Goal: Transaction & Acquisition: Download file/media

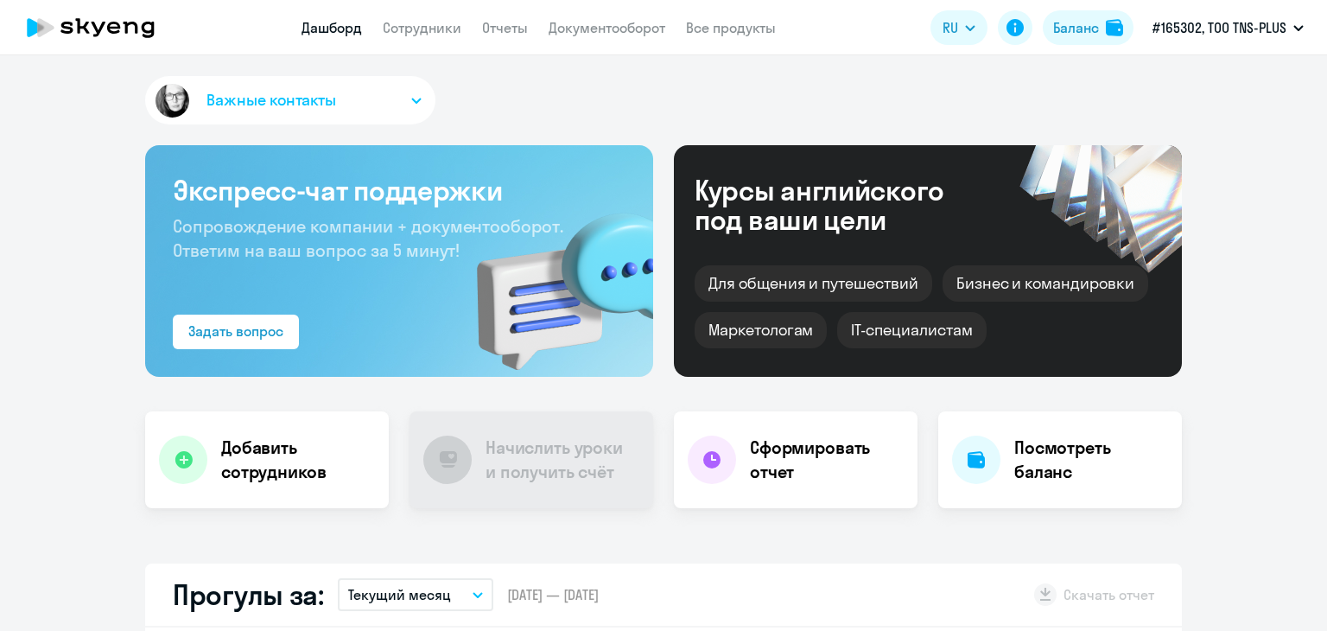
click at [579, 27] on link "Документооборот" at bounding box center [607, 27] width 117 height 17
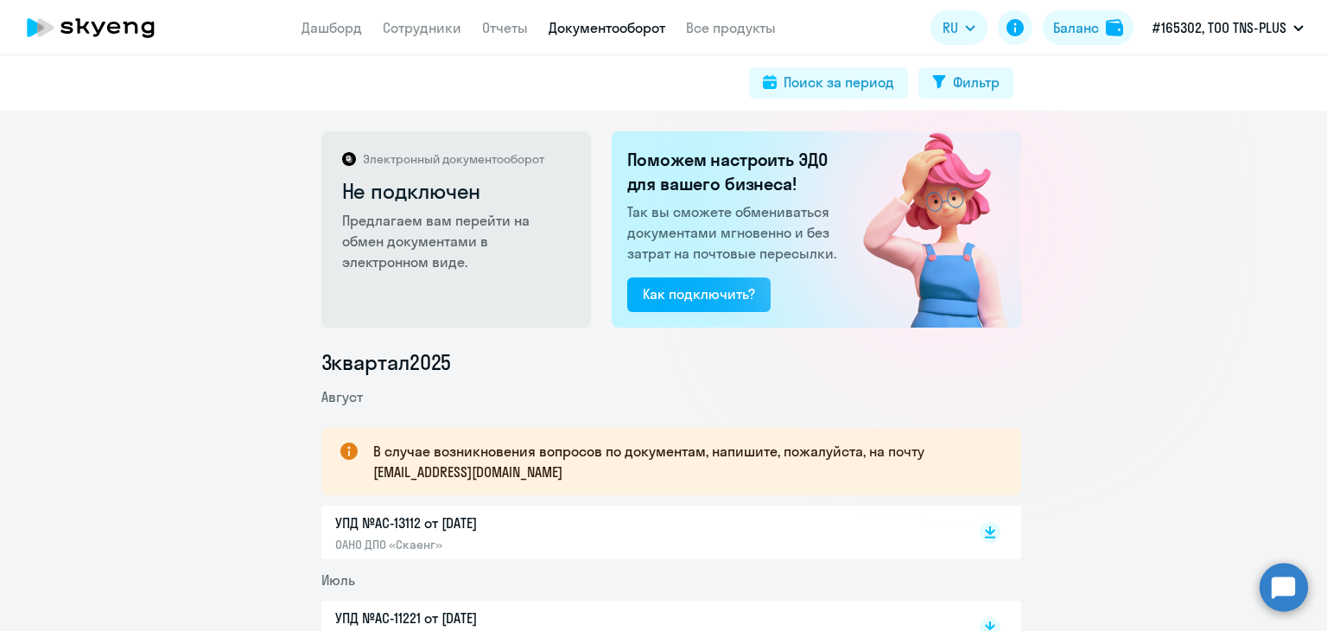
scroll to position [173, 0]
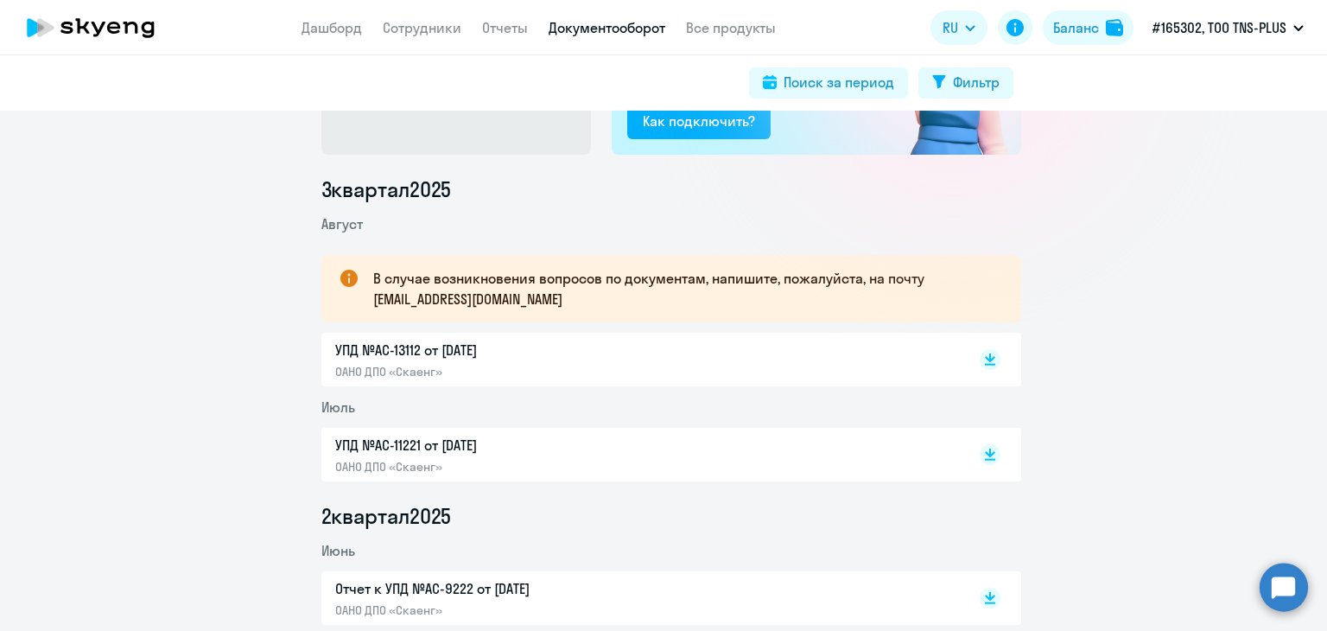
click at [423, 353] on p "УПД №AC-13112 от [DATE]" at bounding box center [516, 350] width 363 height 21
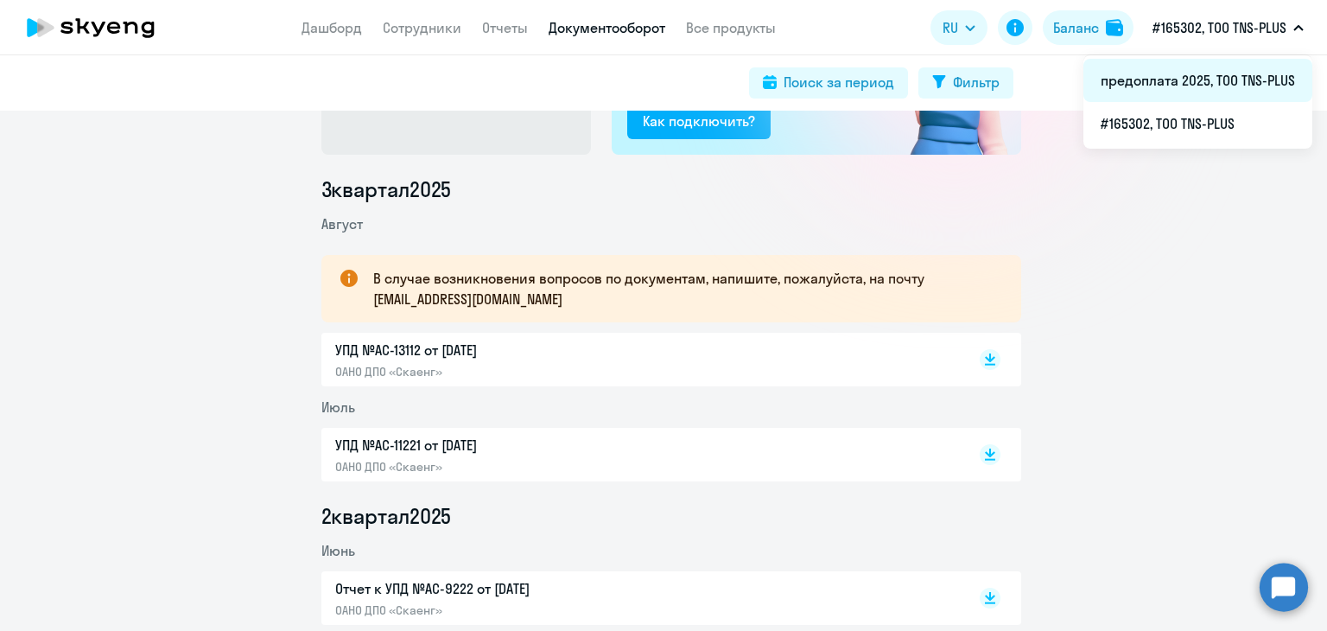
click at [1168, 89] on li "предоплата 2025, ТОО TNS-PLUS" at bounding box center [1198, 80] width 229 height 43
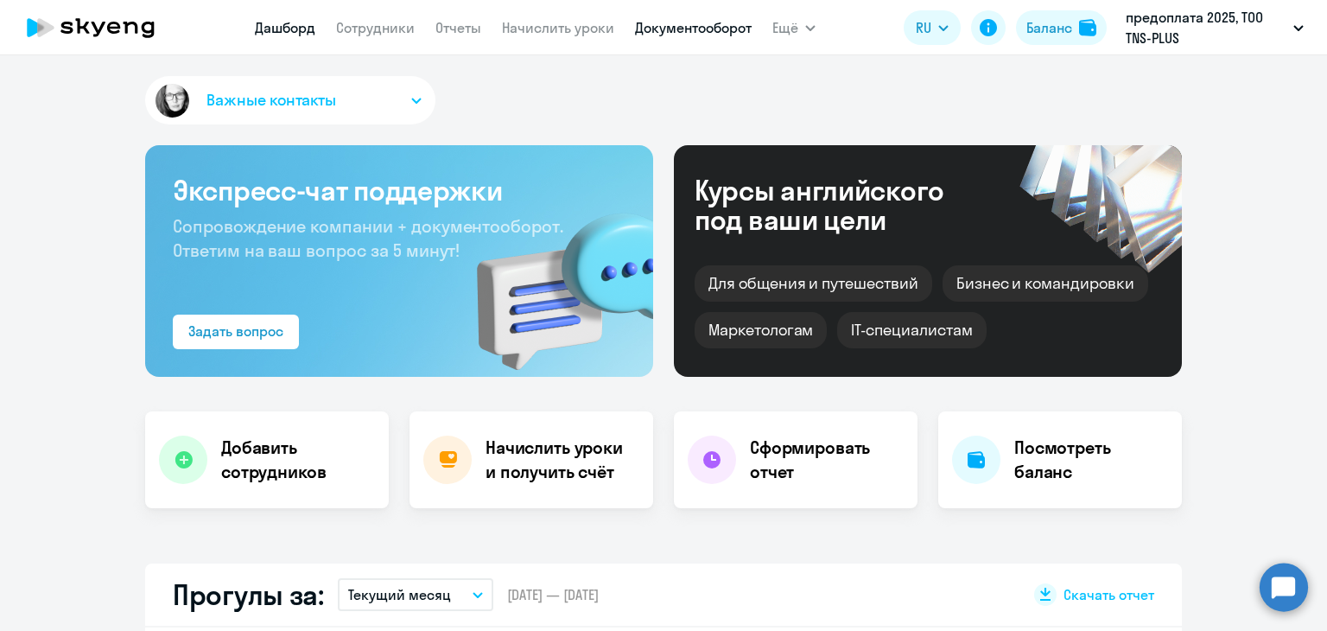
click at [648, 26] on link "Документооборот" at bounding box center [693, 27] width 117 height 17
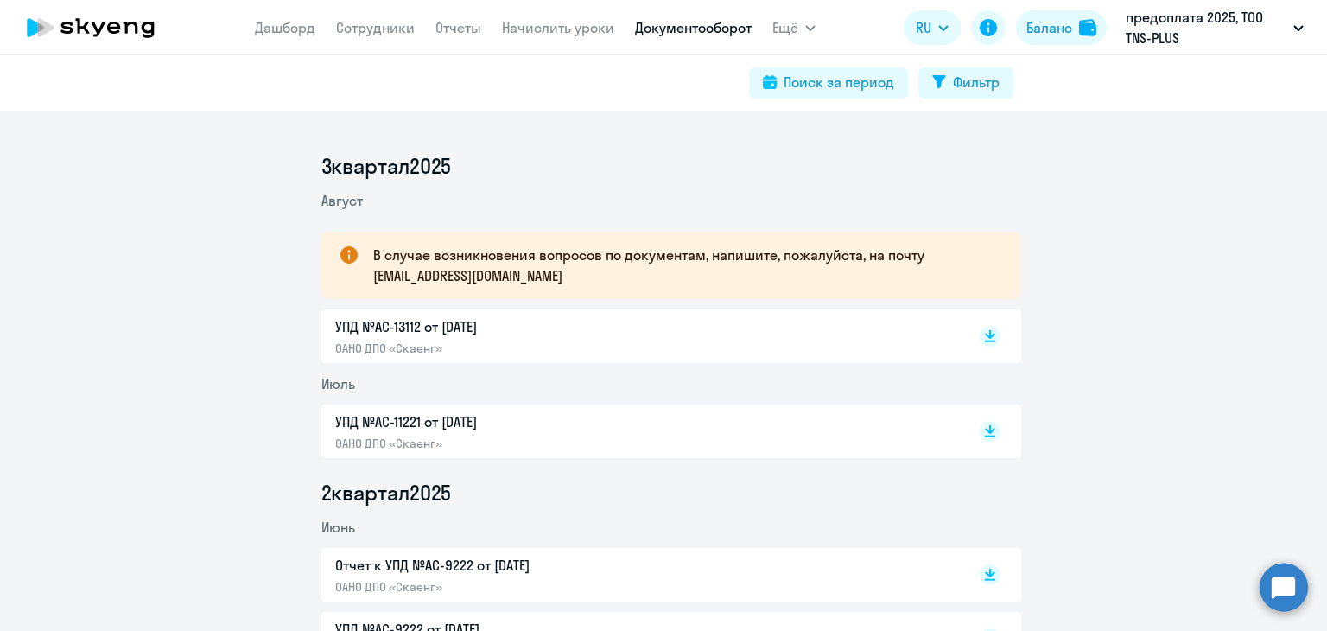
scroll to position [173, 0]
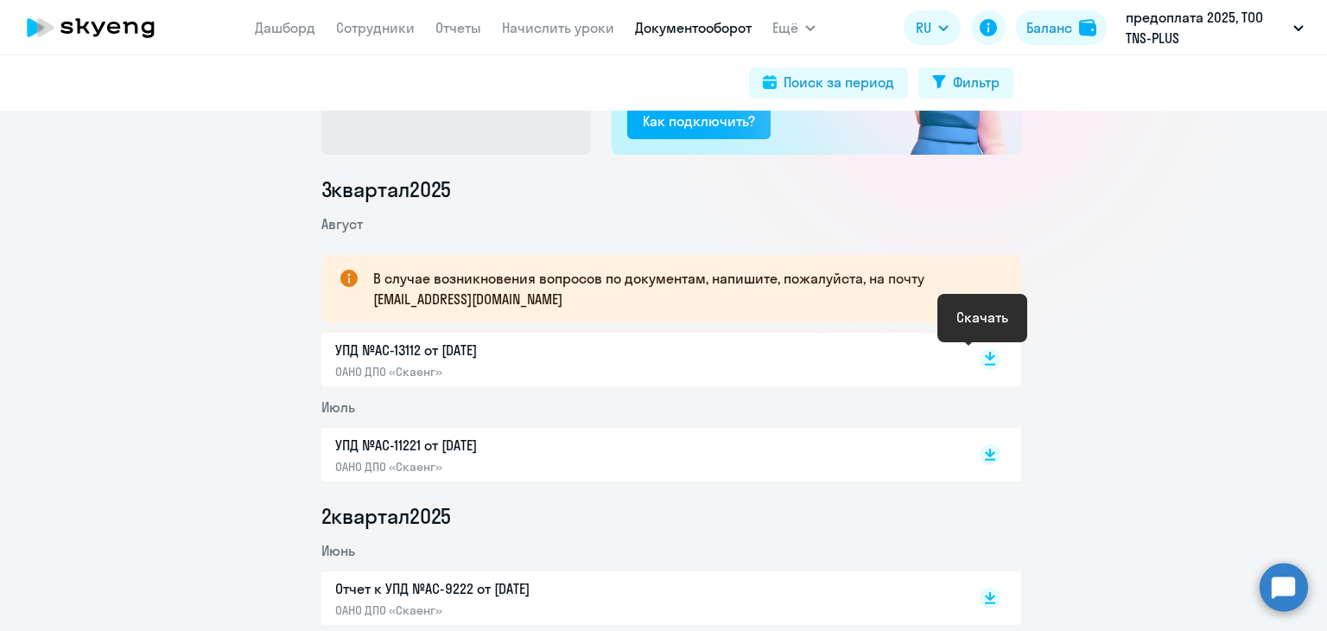
click at [988, 355] on rect at bounding box center [990, 359] width 21 height 21
click at [1006, 344] on div "УПД №AC-13112 от [DATE] ОАНО ДПО «Скаенг»" at bounding box center [671, 360] width 700 height 54
click at [942, 385] on div "УПД №AC-13112 от [DATE] ОАНО ДПО «Скаенг»" at bounding box center [671, 360] width 700 height 54
click at [969, 362] on div at bounding box center [972, 360] width 57 height 40
click at [980, 361] on rect at bounding box center [990, 359] width 21 height 21
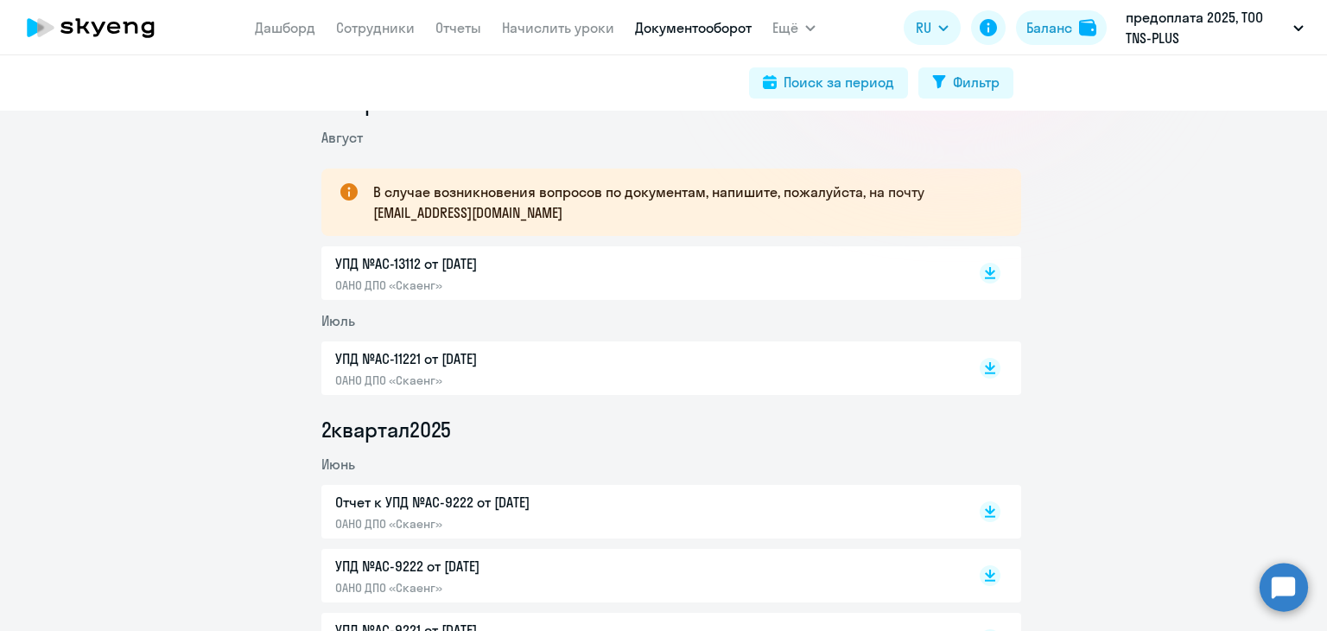
scroll to position [346, 0]
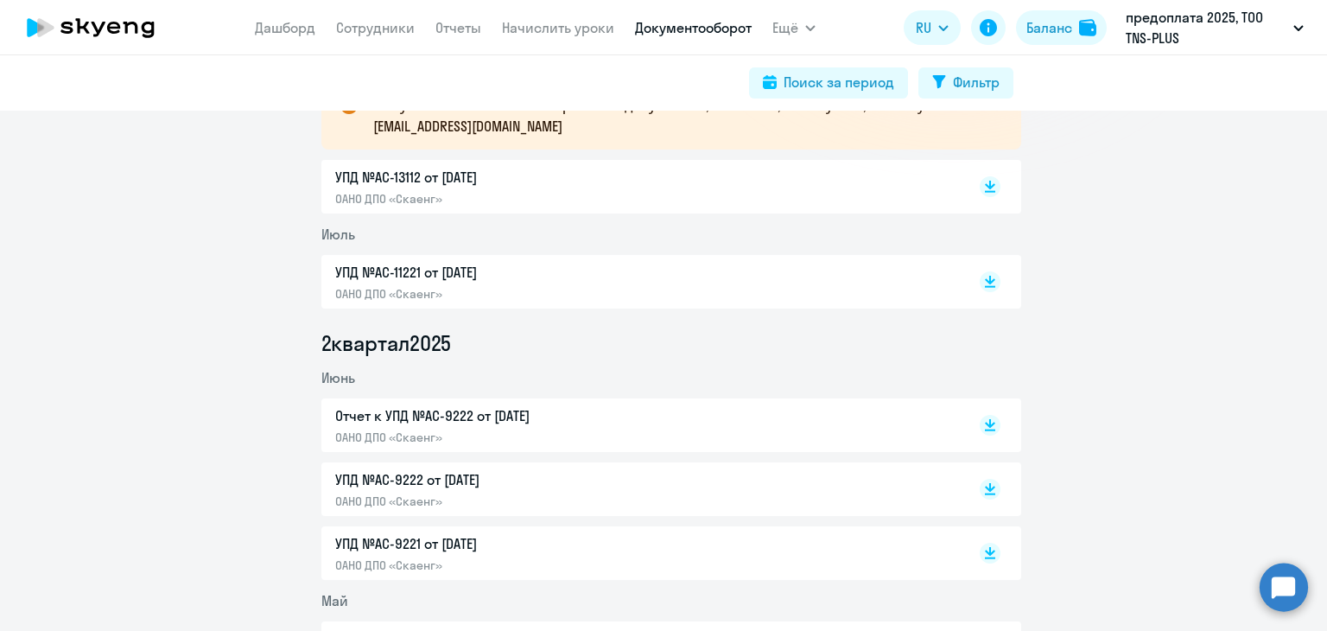
click at [1002, 417] on div "Отчет к УПД №AC-9222 от [DATE] ОАНО ДПО «Скаенг»" at bounding box center [671, 425] width 700 height 54
click at [983, 427] on rect at bounding box center [990, 425] width 21 height 21
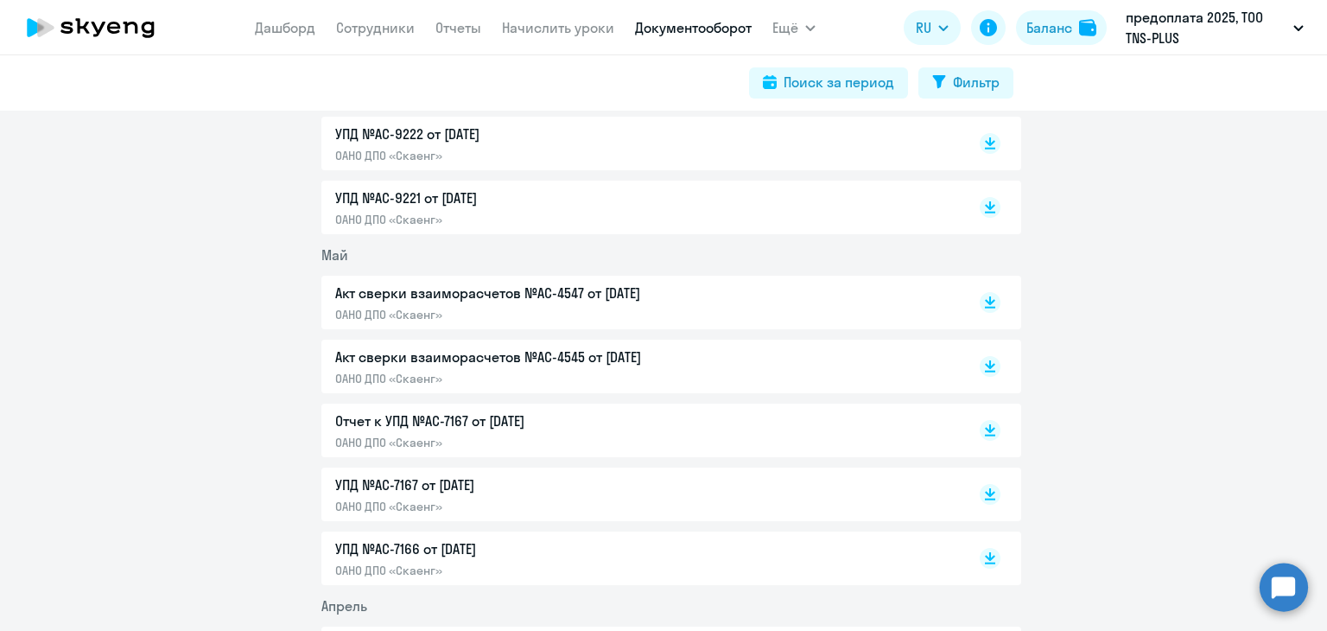
click at [481, 257] on li "Май" at bounding box center [671, 255] width 700 height 21
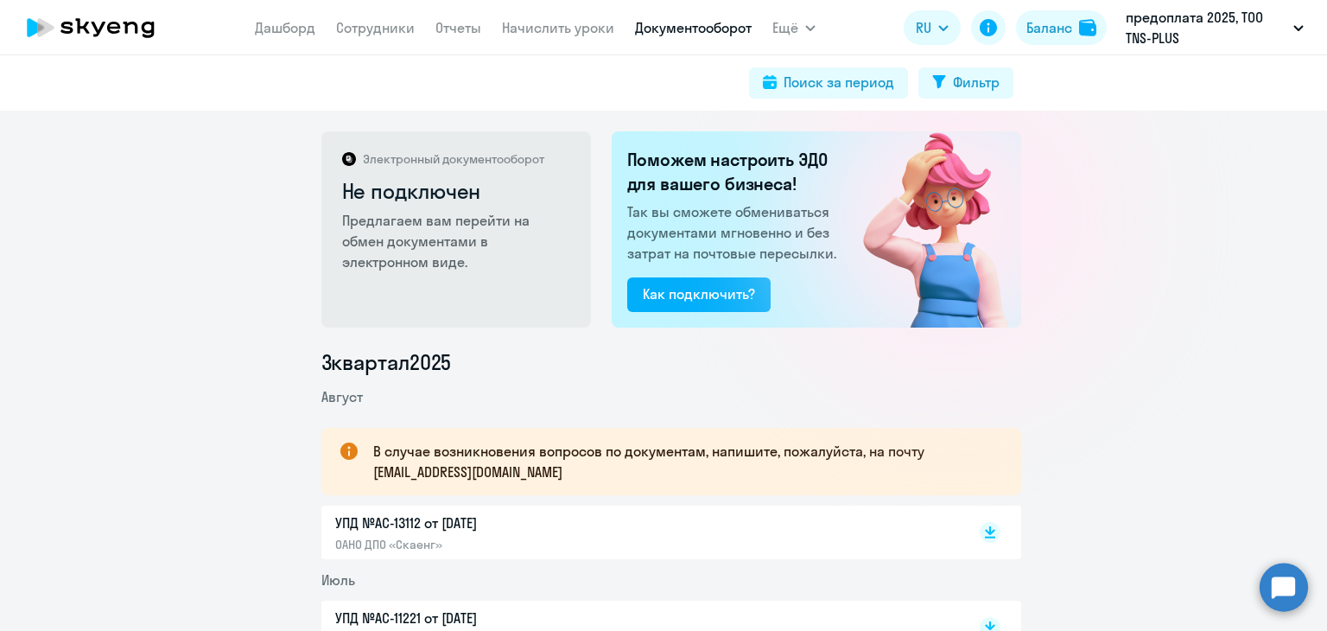
scroll to position [86, 0]
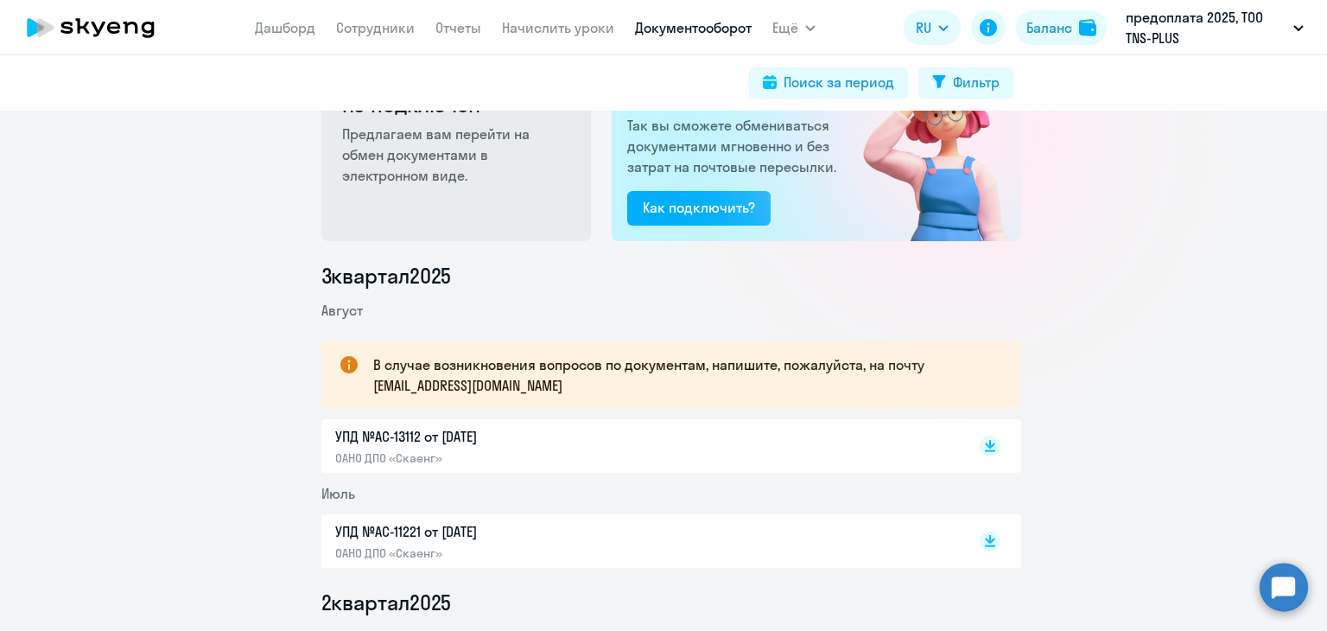
click at [411, 447] on div "УПД №AC-13112 от [DATE] ОАНО ДПО «Скаенг»" at bounding box center [516, 446] width 363 height 40
